Goal: Contribute content

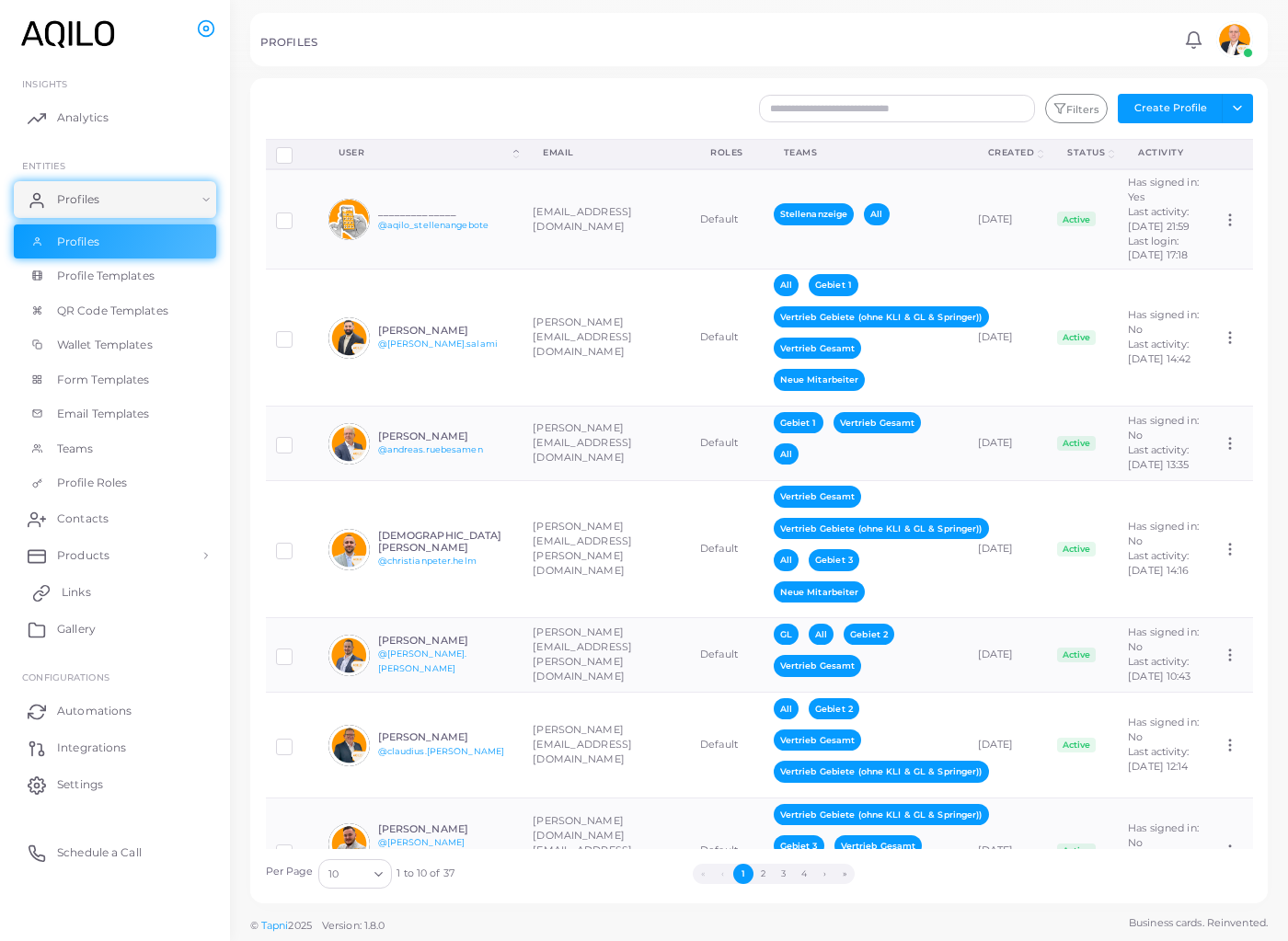
click at [91, 600] on span "Links" at bounding box center [76, 591] width 29 height 17
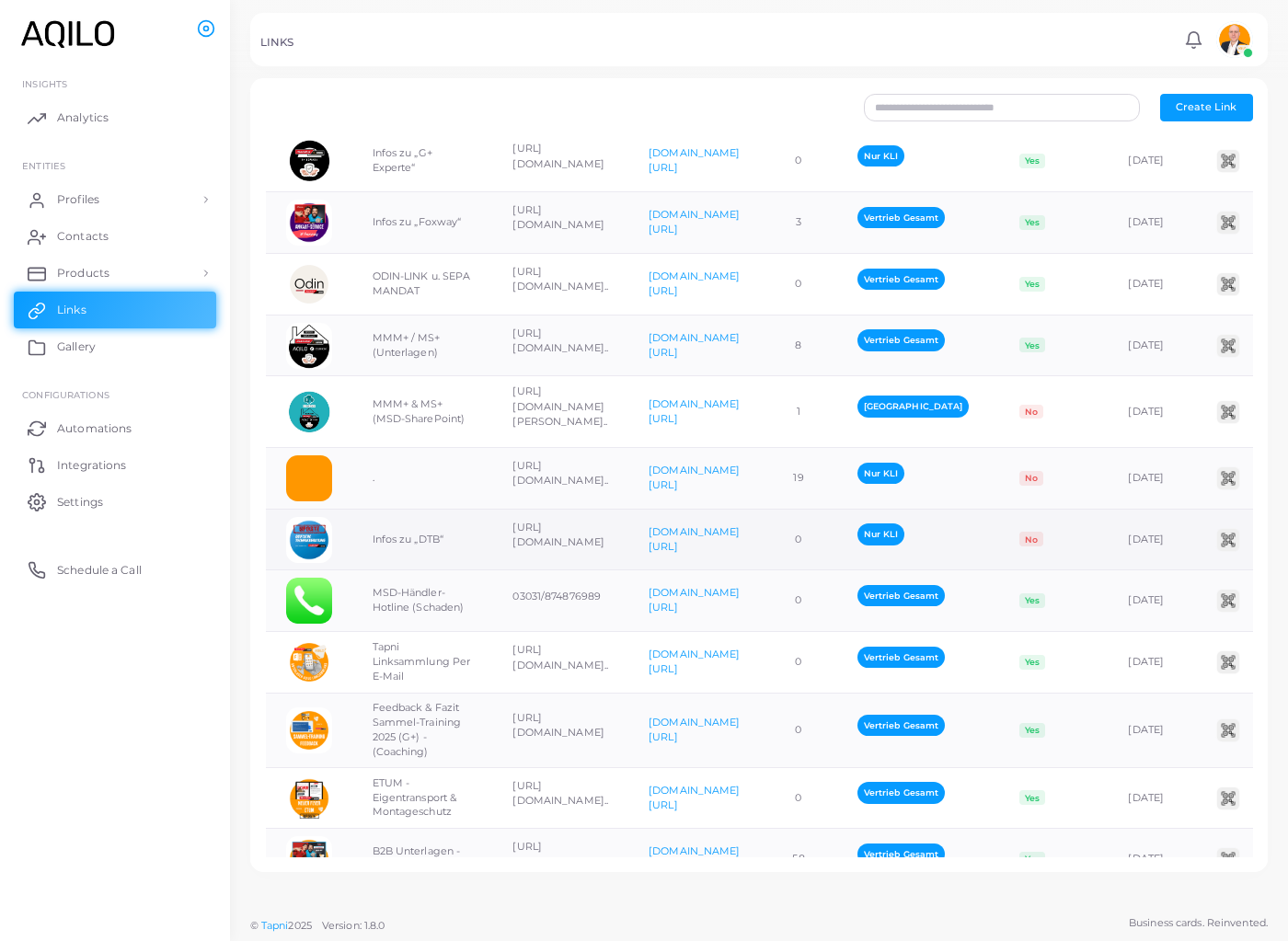
scroll to position [1614, 0]
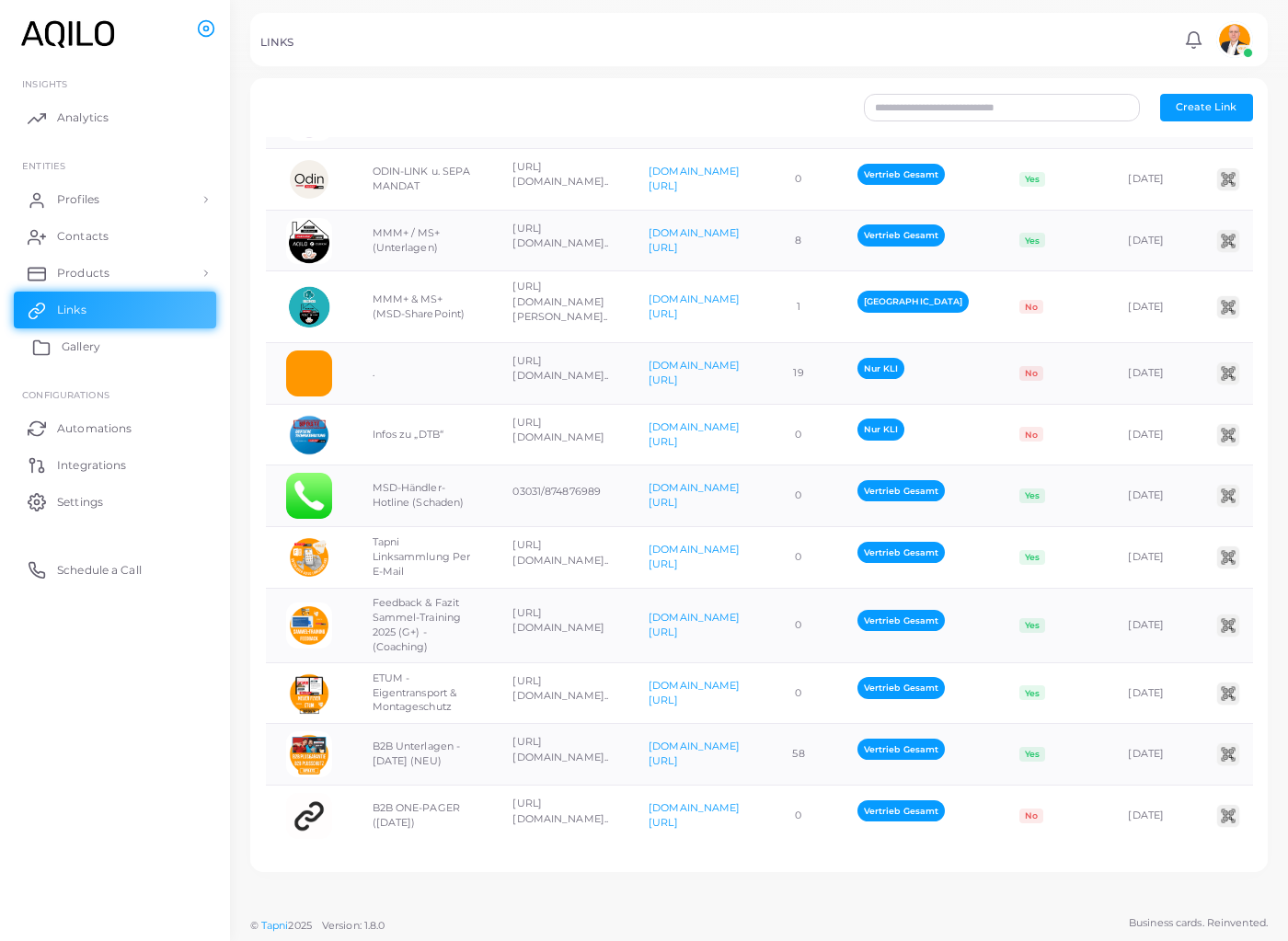
click at [124, 365] on link "Gallery" at bounding box center [115, 347] width 202 height 37
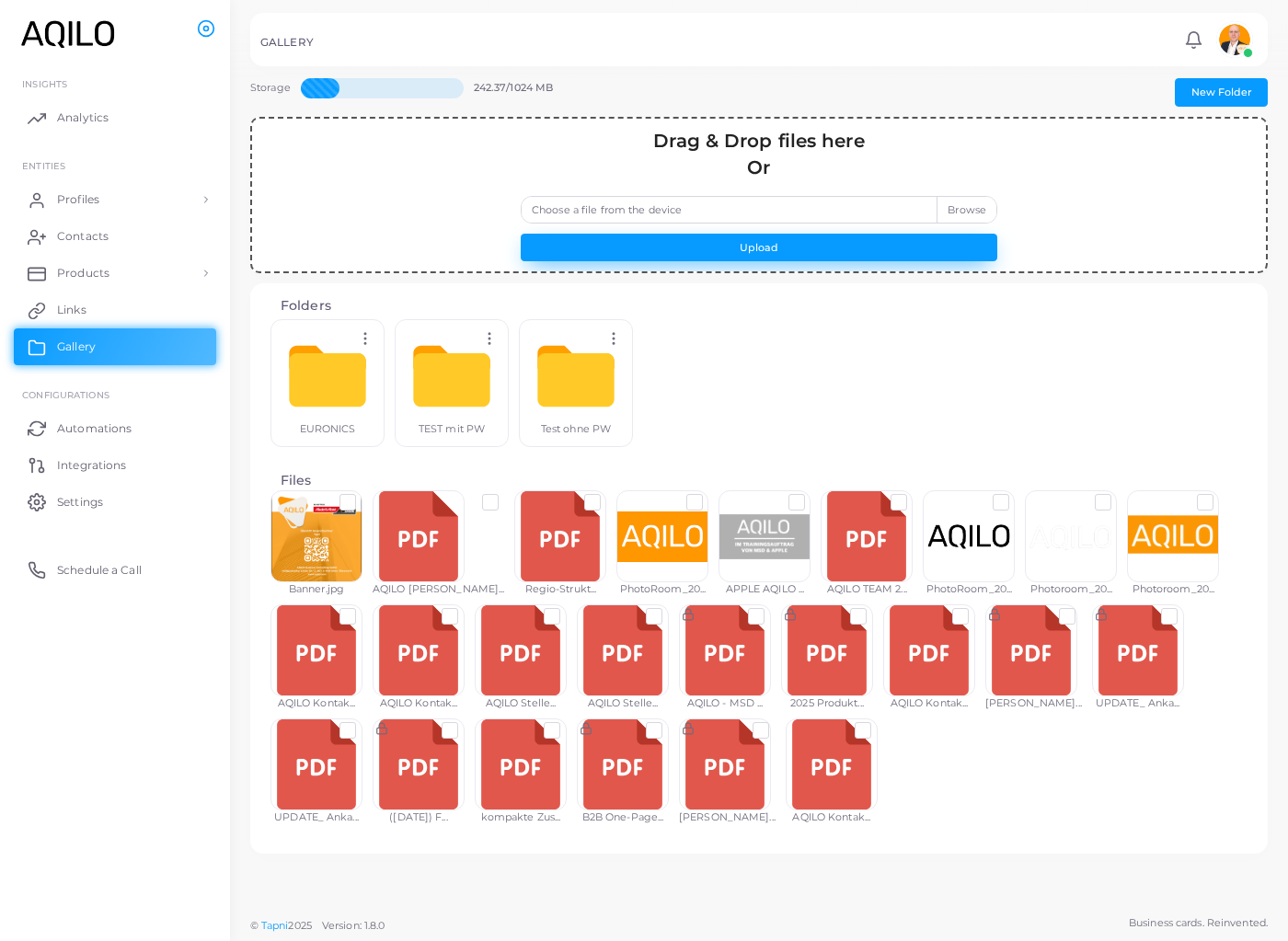
click at [802, 261] on button "Upload" at bounding box center [758, 248] width 477 height 28
click at [918, 219] on label "Choose a file from the device" at bounding box center [758, 210] width 477 height 28
click at [918, 219] on input "Choose a file from the device" at bounding box center [758, 210] width 477 height 28
type input "**********"
click at [801, 261] on button "Upload" at bounding box center [758, 248] width 477 height 28
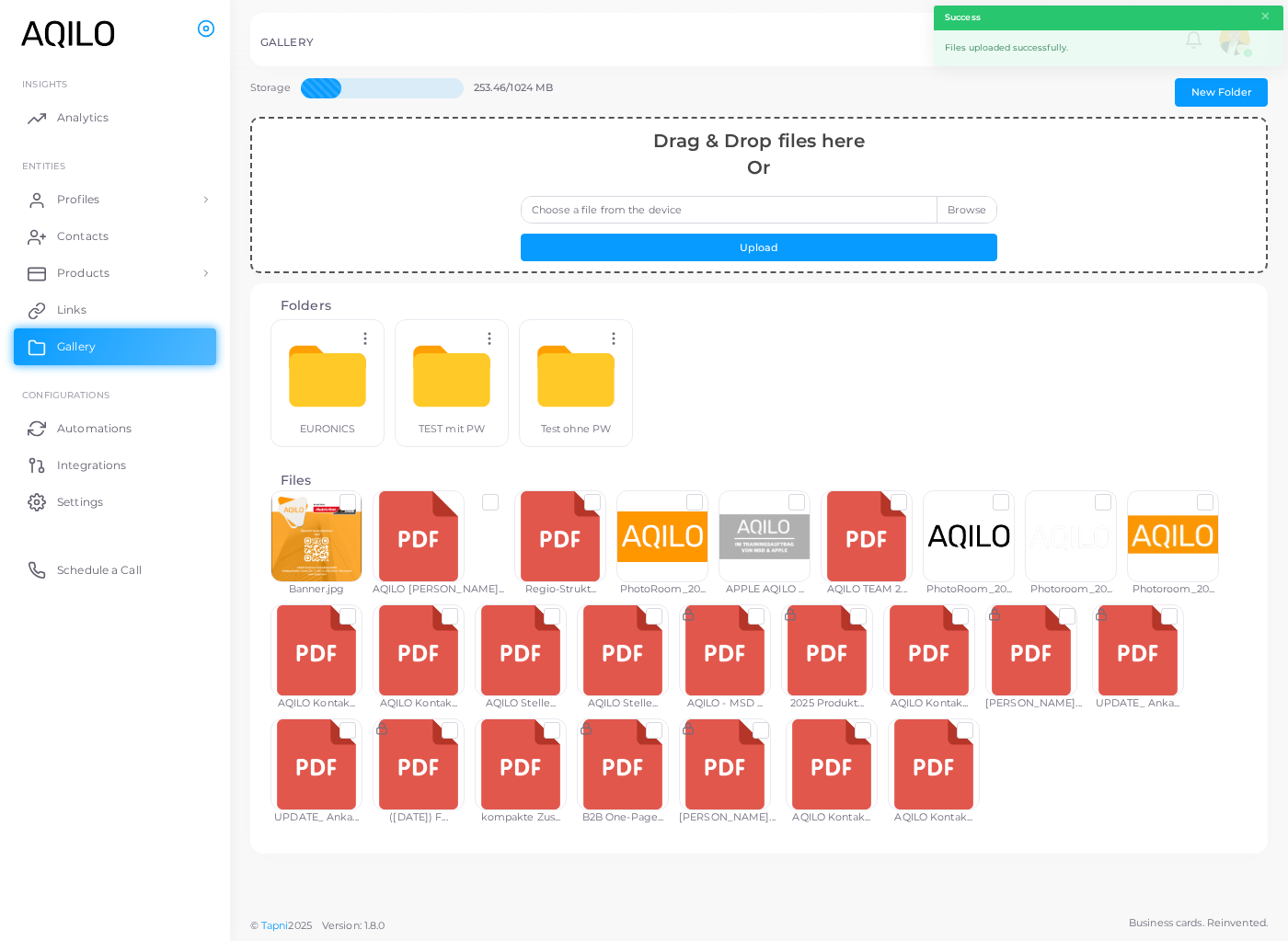
scroll to position [2, 0]
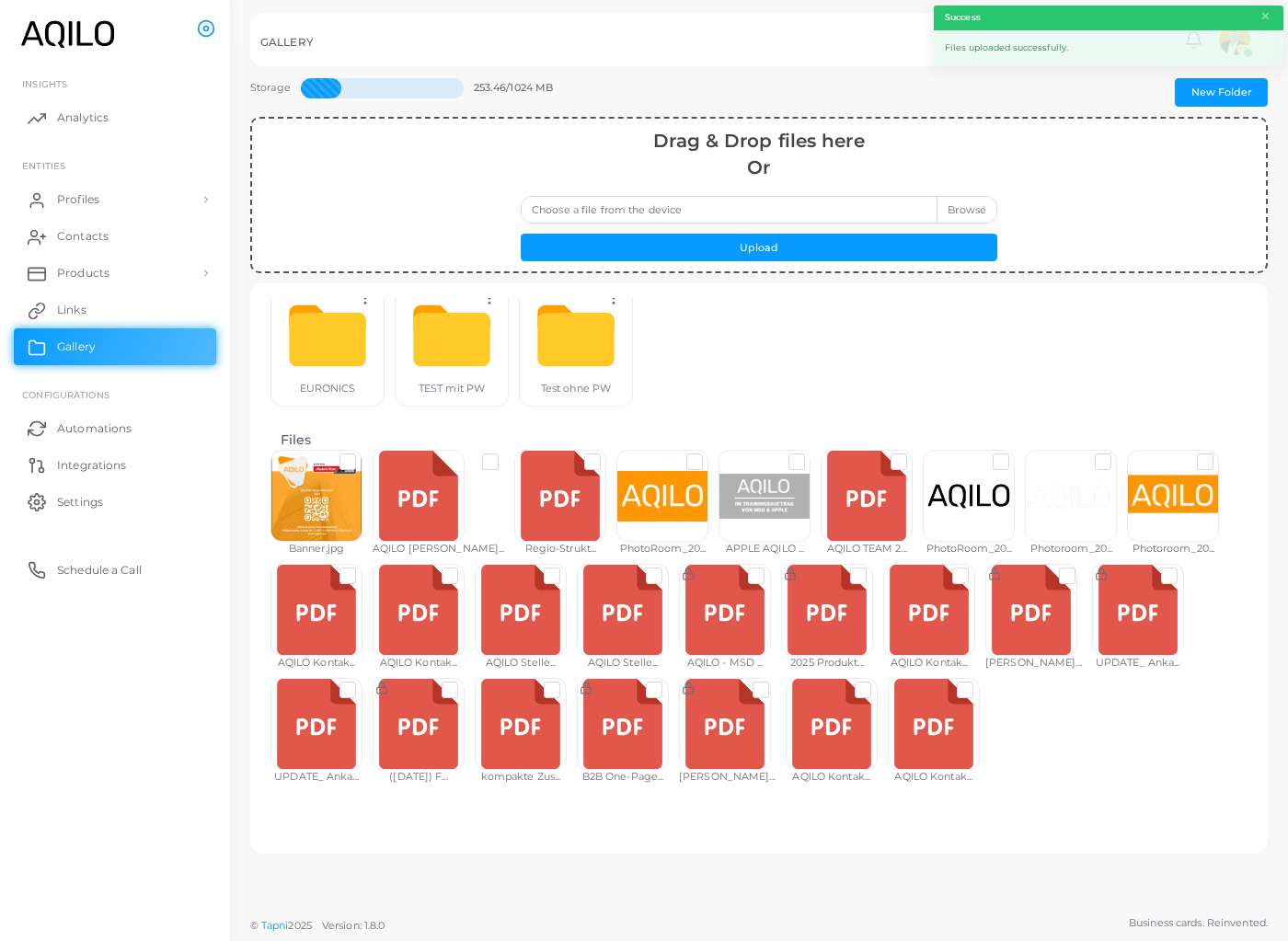
click at [979, 682] on label at bounding box center [979, 682] width 0 height 0
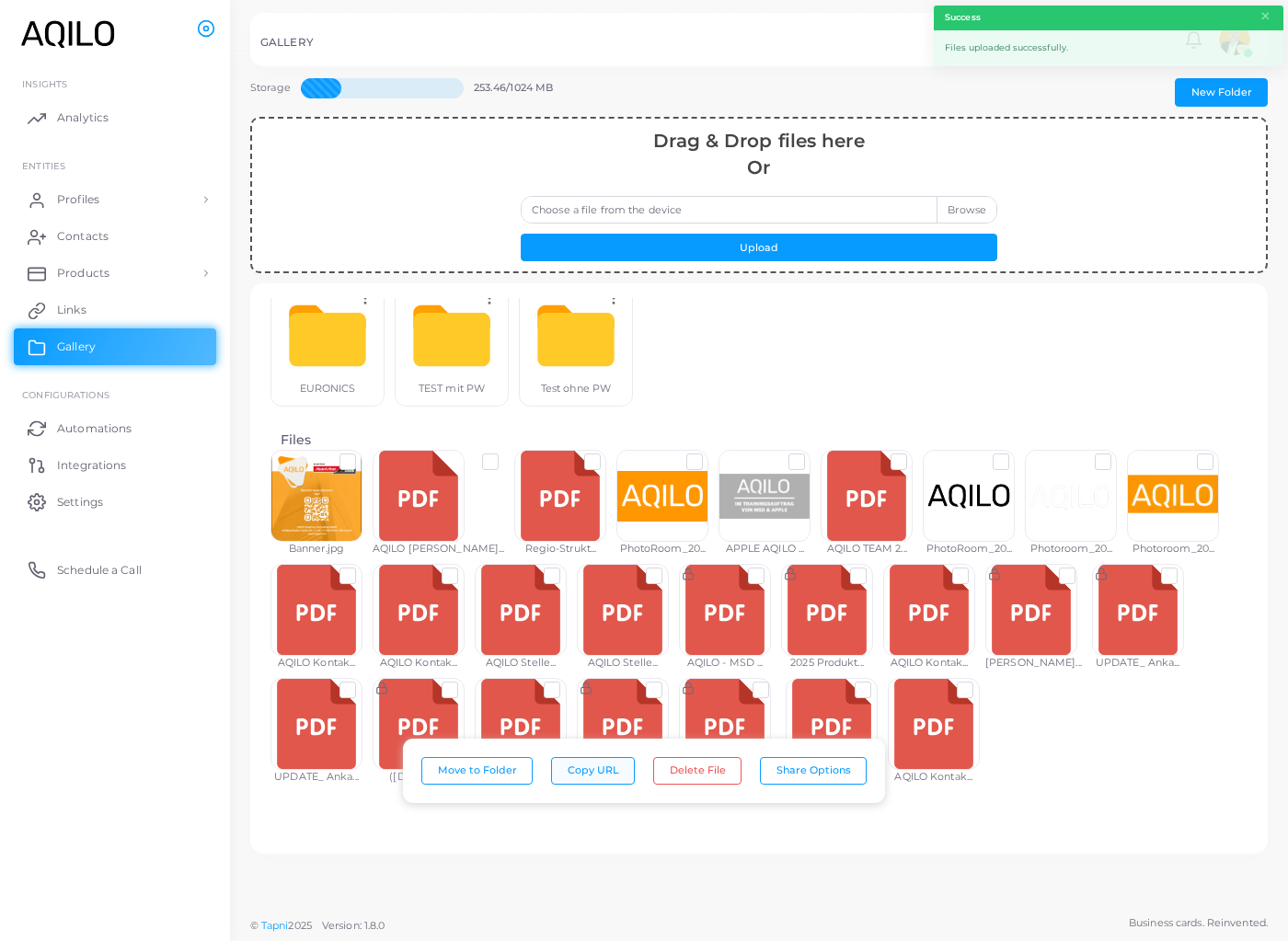
click at [590, 769] on button "Copy URL" at bounding box center [593, 771] width 84 height 28
